Goal: Check status: Check status

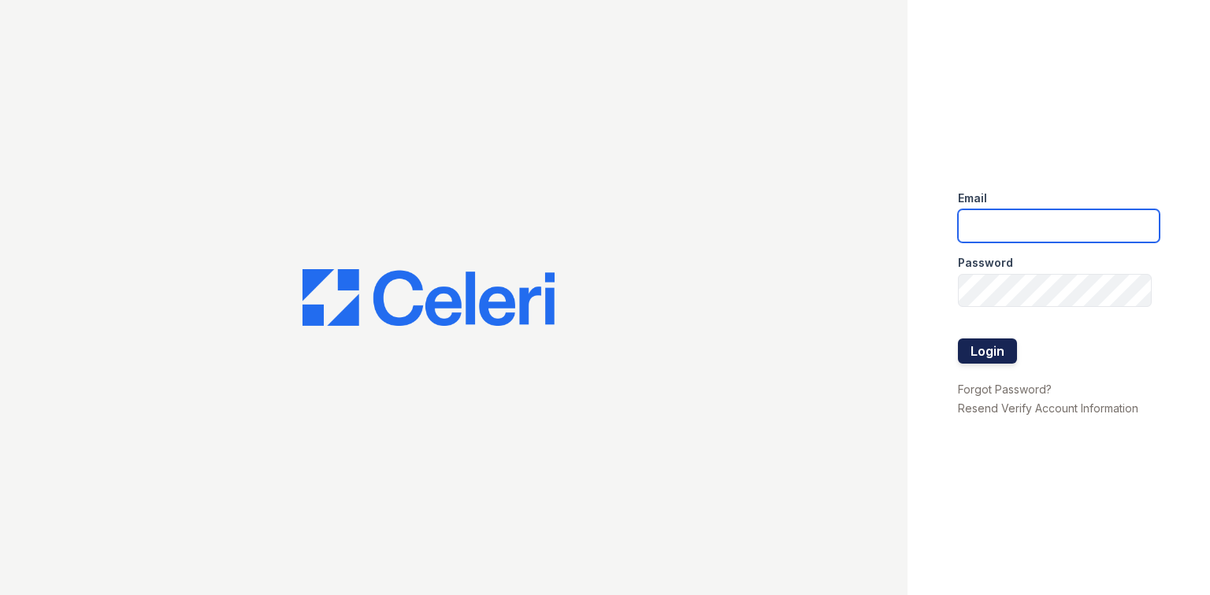
type input "amgreenbriar@seams.biz"
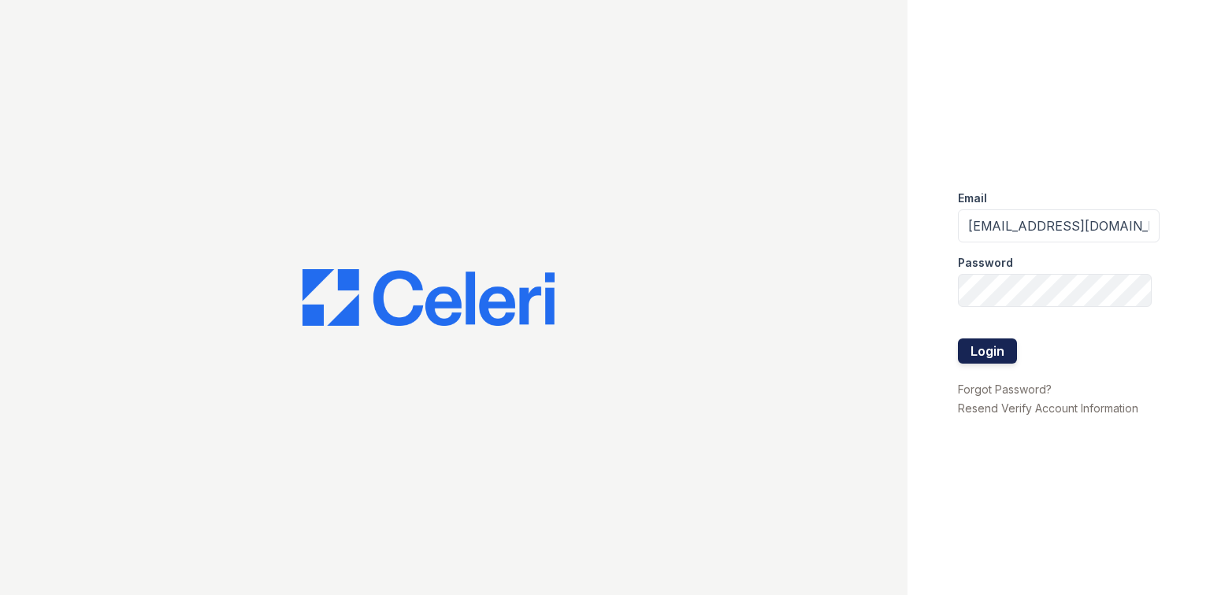
click at [992, 354] on button "Login" at bounding box center [987, 351] width 59 height 25
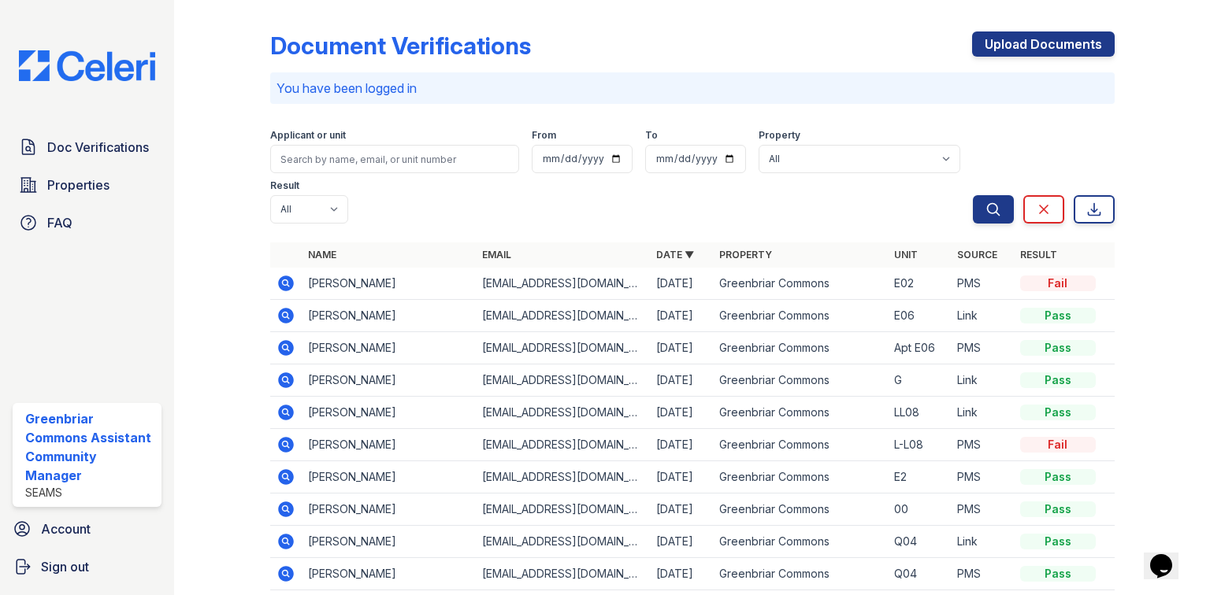
click at [284, 280] on icon at bounding box center [285, 282] width 4 height 4
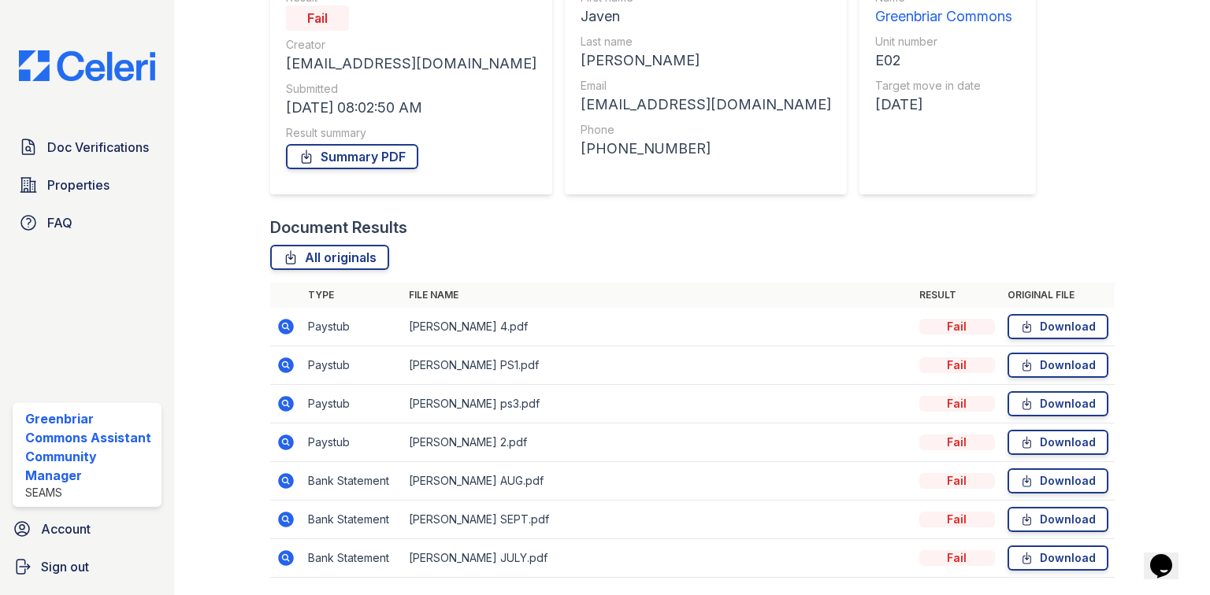
scroll to position [221, 0]
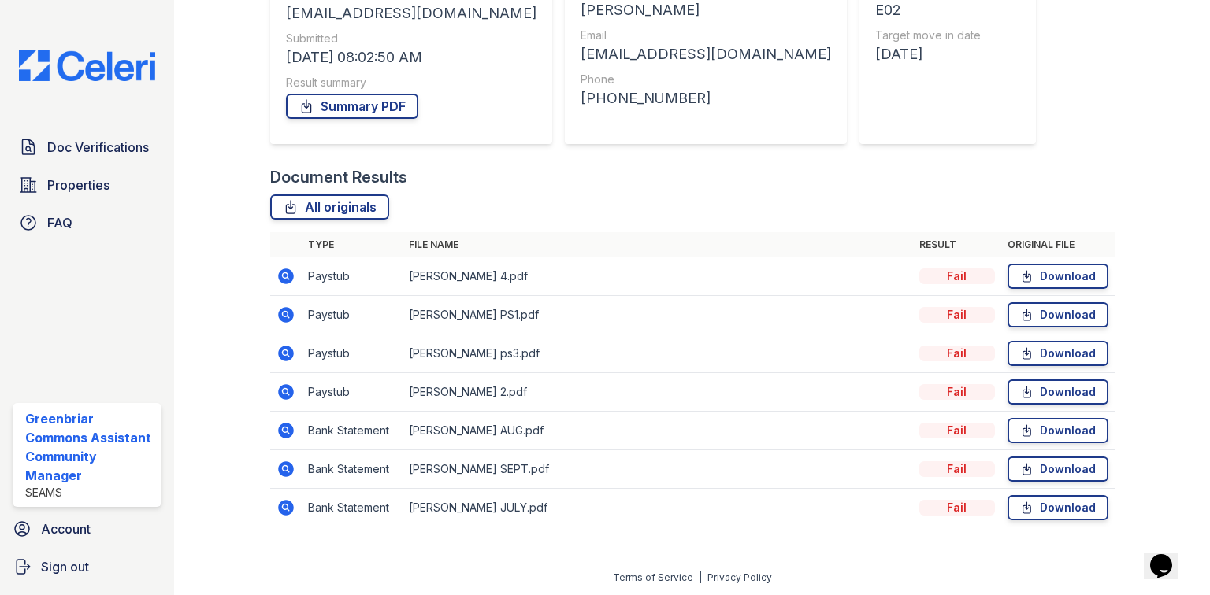
click at [280, 269] on icon at bounding box center [286, 277] width 16 height 16
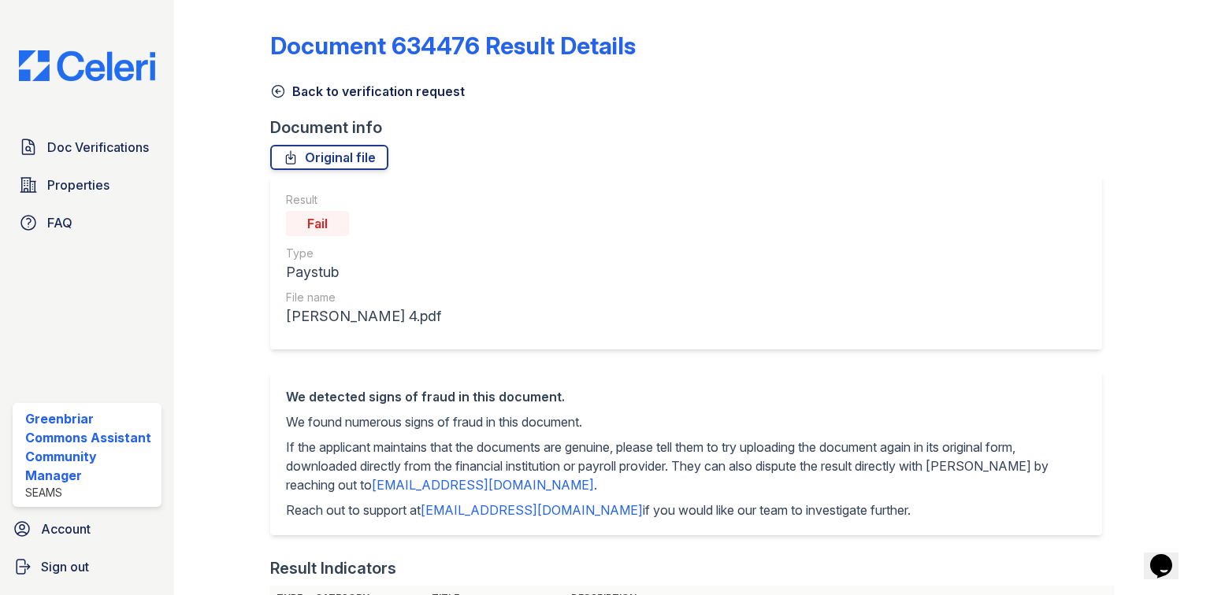
click at [307, 87] on link "Back to verification request" at bounding box center [367, 91] width 195 height 19
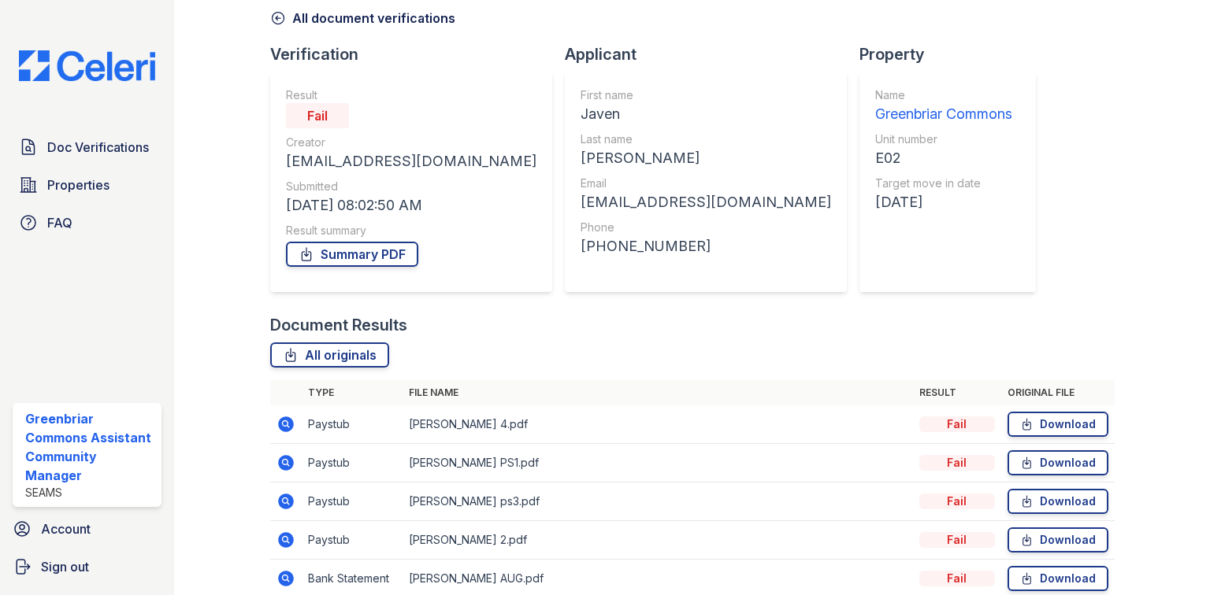
scroll to position [221, 0]
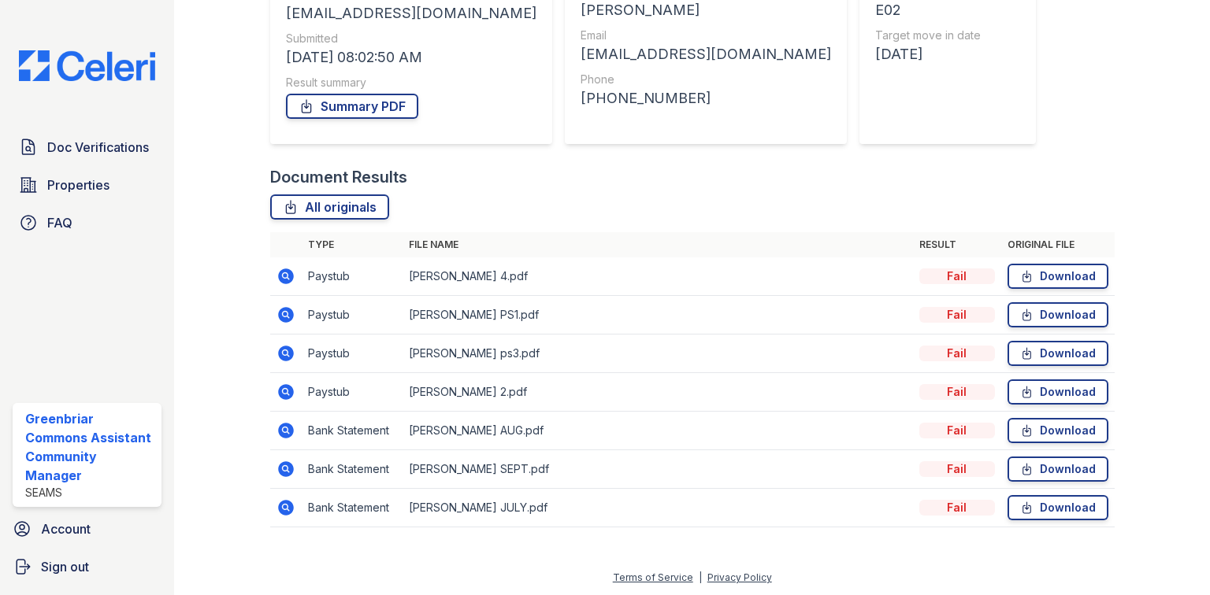
click at [282, 425] on icon at bounding box center [286, 431] width 16 height 16
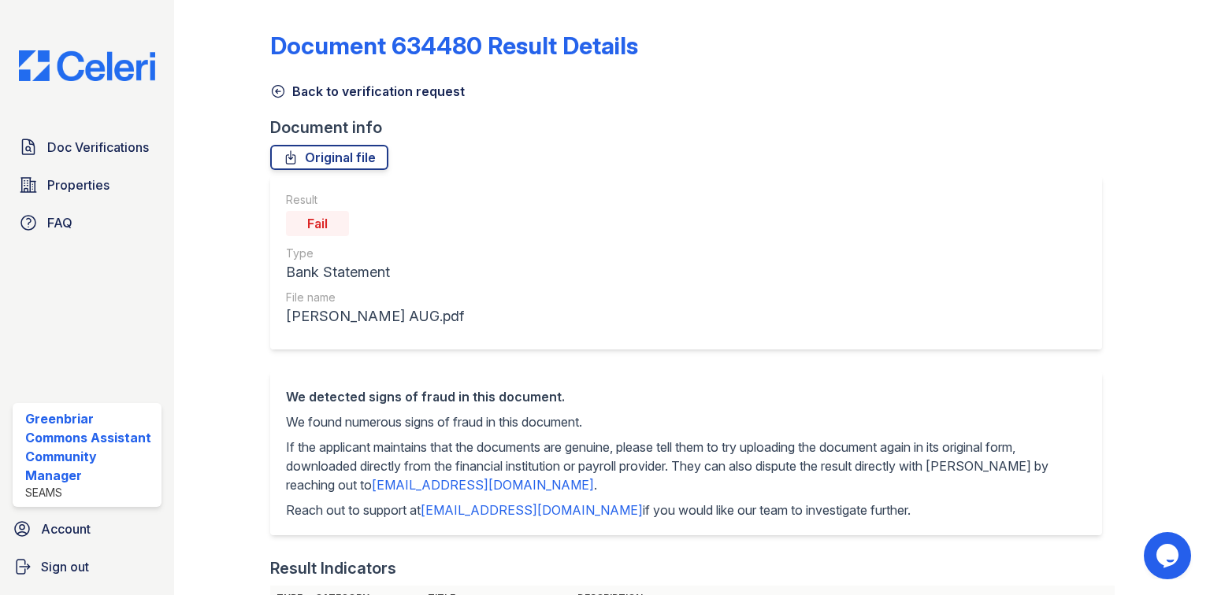
click at [274, 90] on icon at bounding box center [278, 91] width 16 height 16
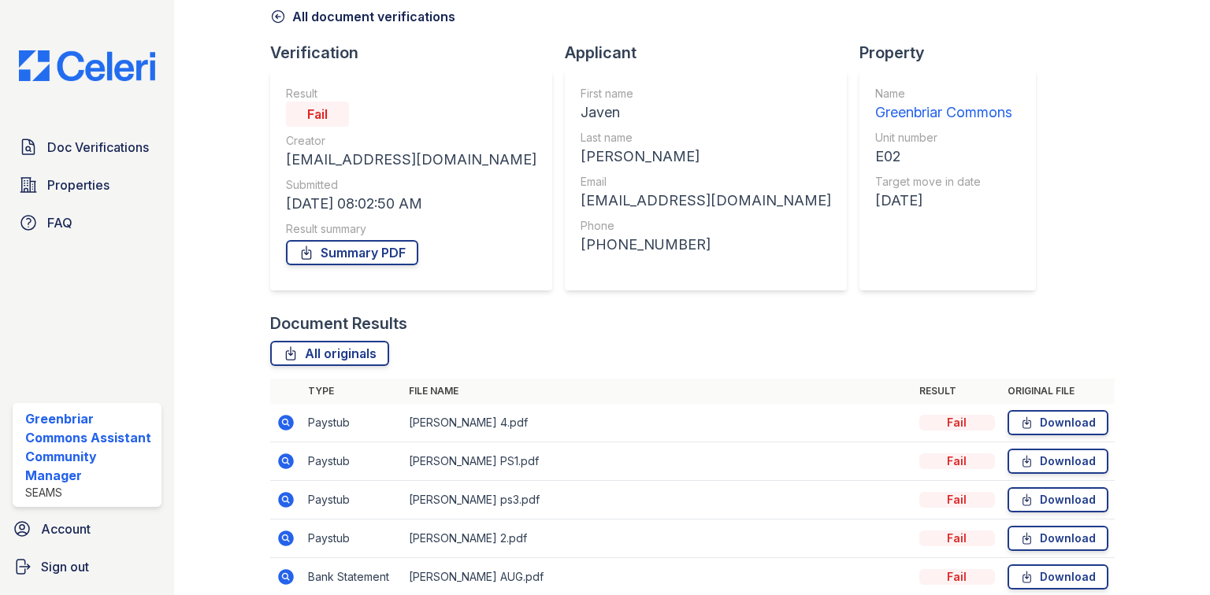
scroll to position [221, 0]
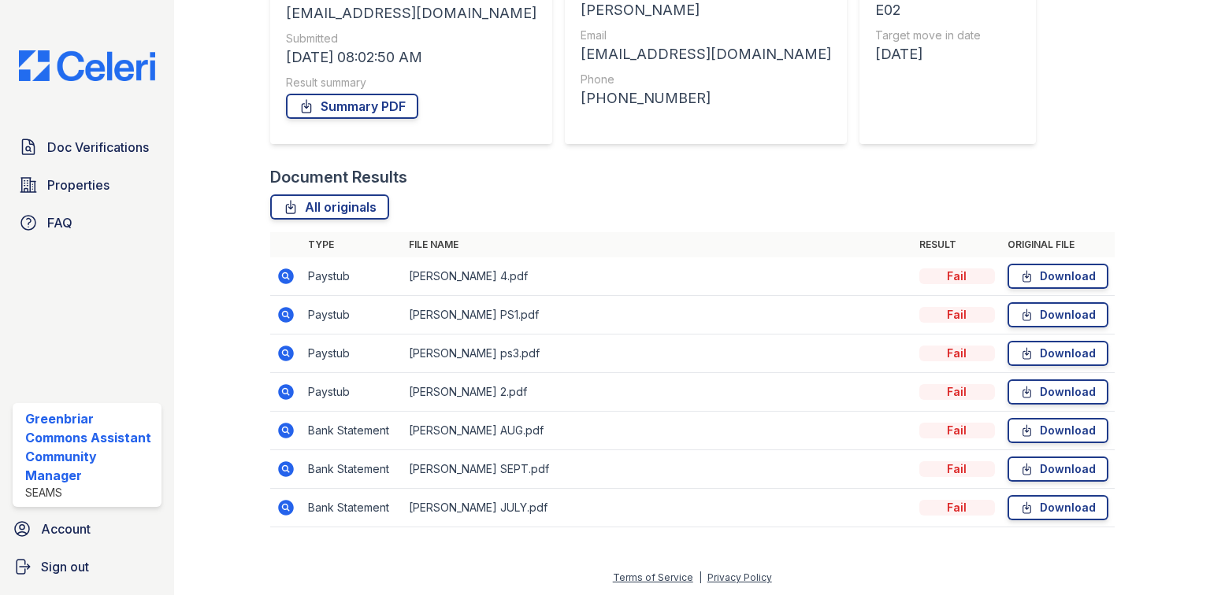
click at [283, 466] on icon at bounding box center [285, 468] width 4 height 4
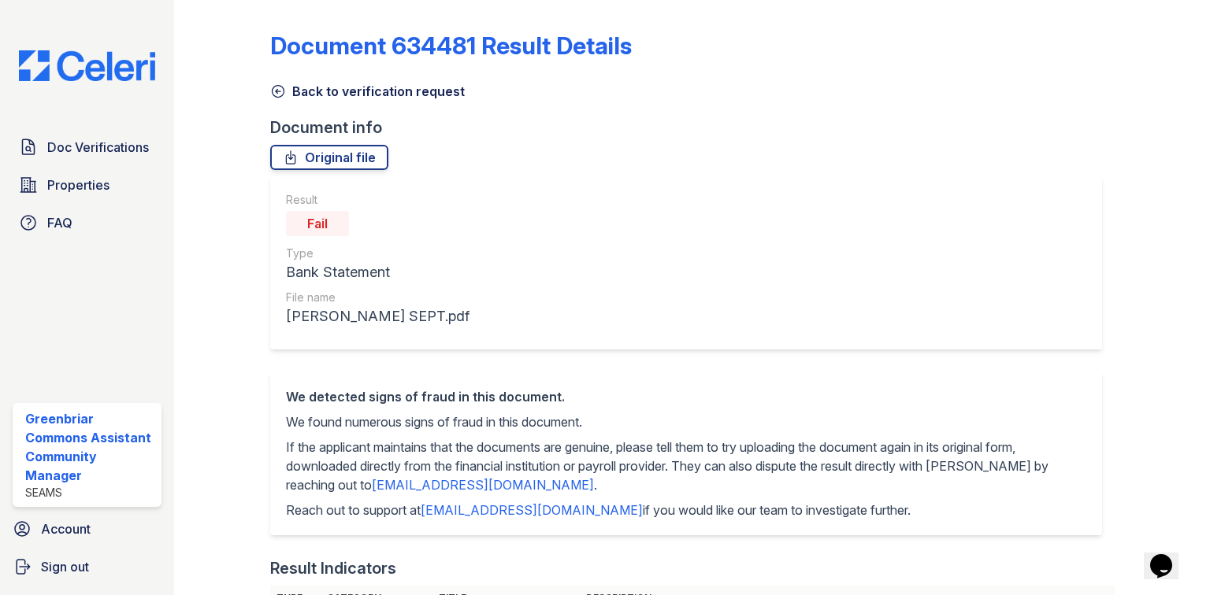
click at [303, 89] on link "Back to verification request" at bounding box center [367, 91] width 195 height 19
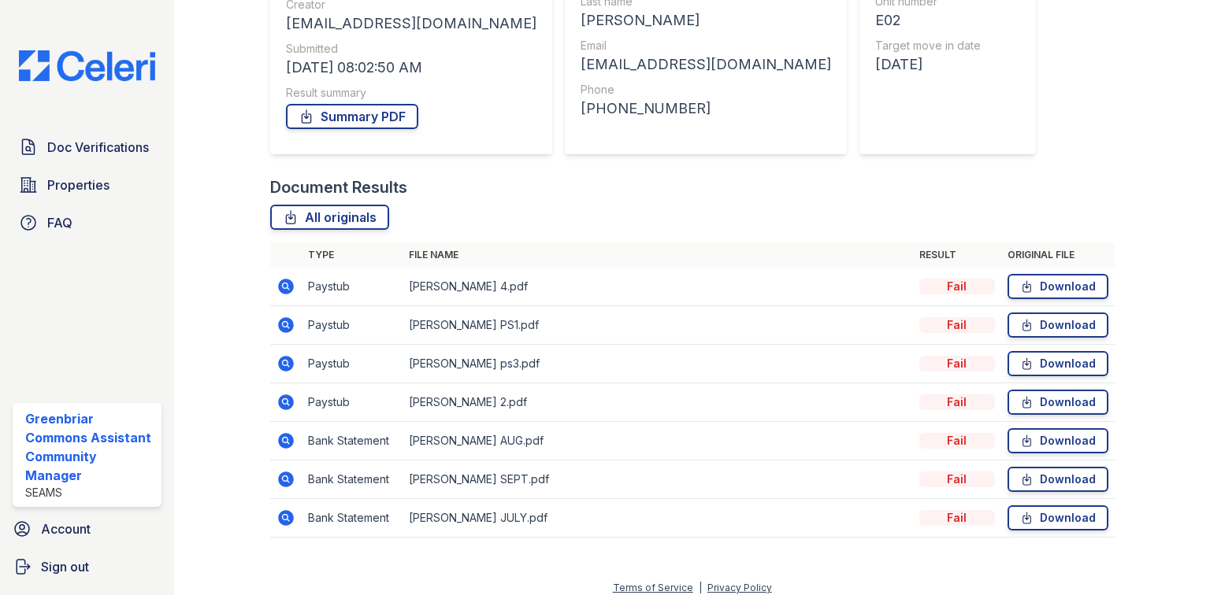
scroll to position [221, 0]
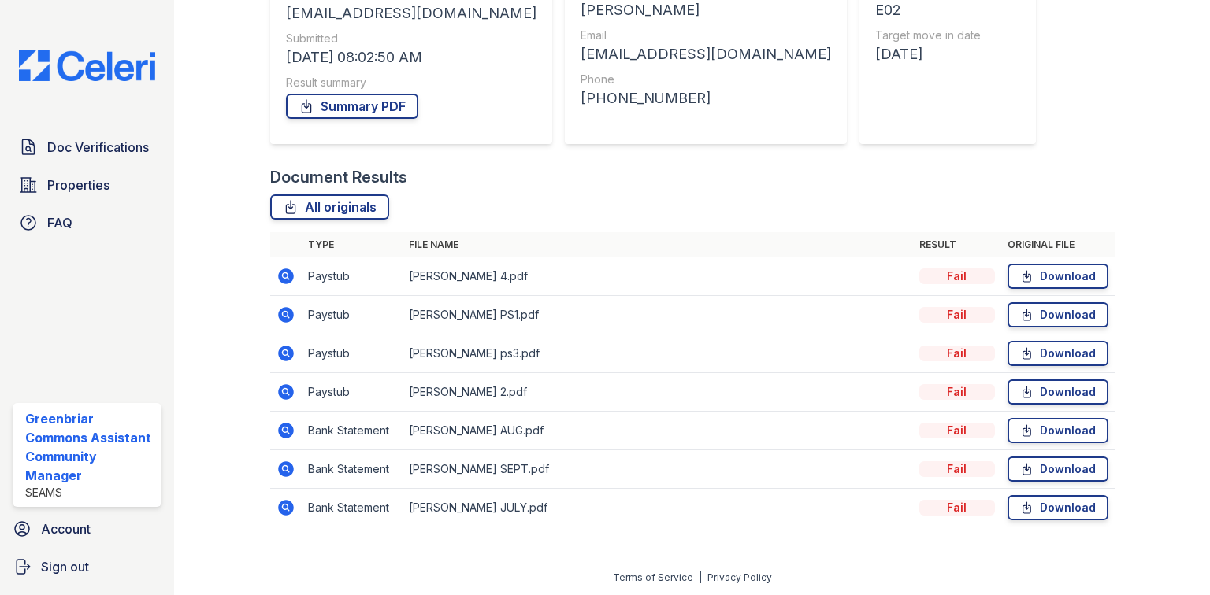
click at [276, 309] on icon at bounding box center [285, 315] width 19 height 19
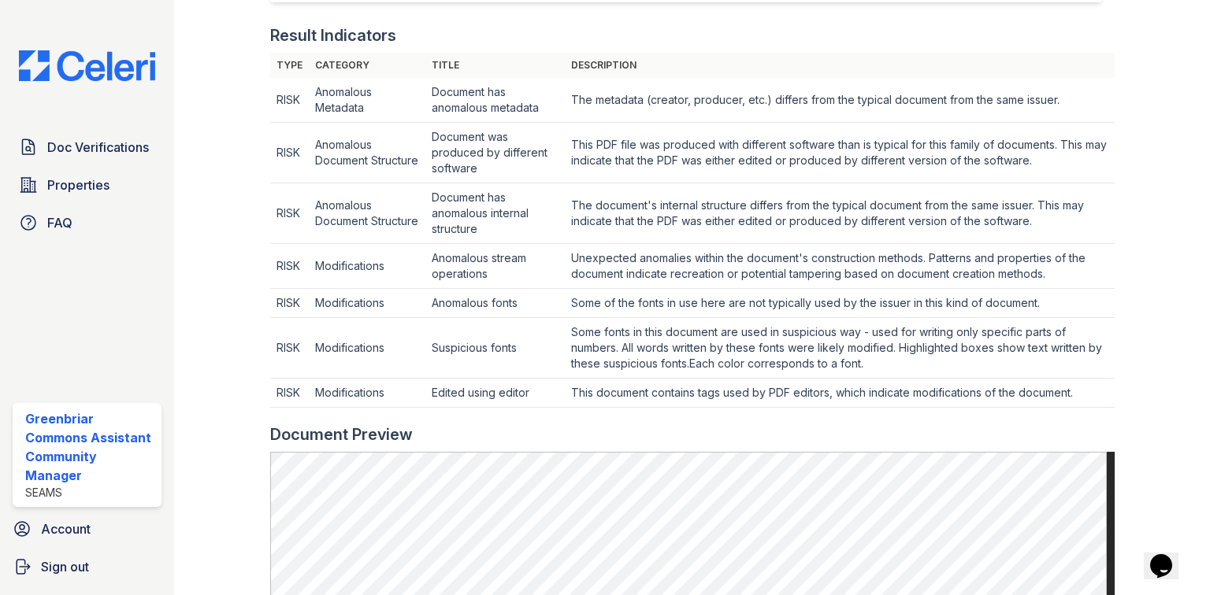
scroll to position [470, 0]
